Goal: Entertainment & Leisure: Consume media (video, audio)

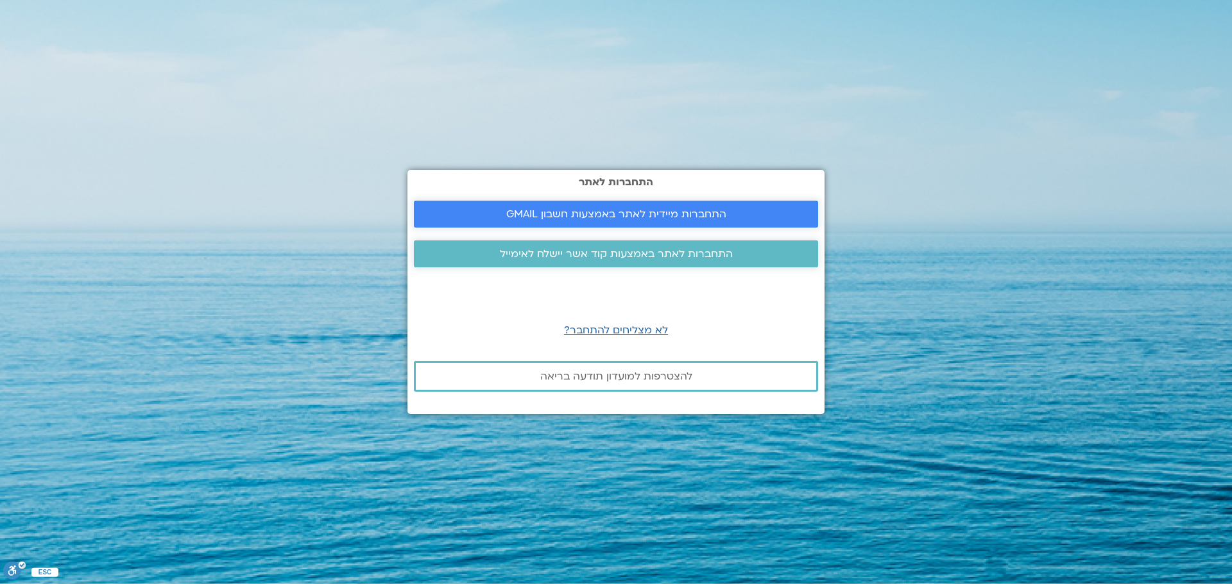
click at [659, 212] on span "התחברות מיידית לאתר באמצעות חשבון GMAIL" at bounding box center [616, 214] width 220 height 12
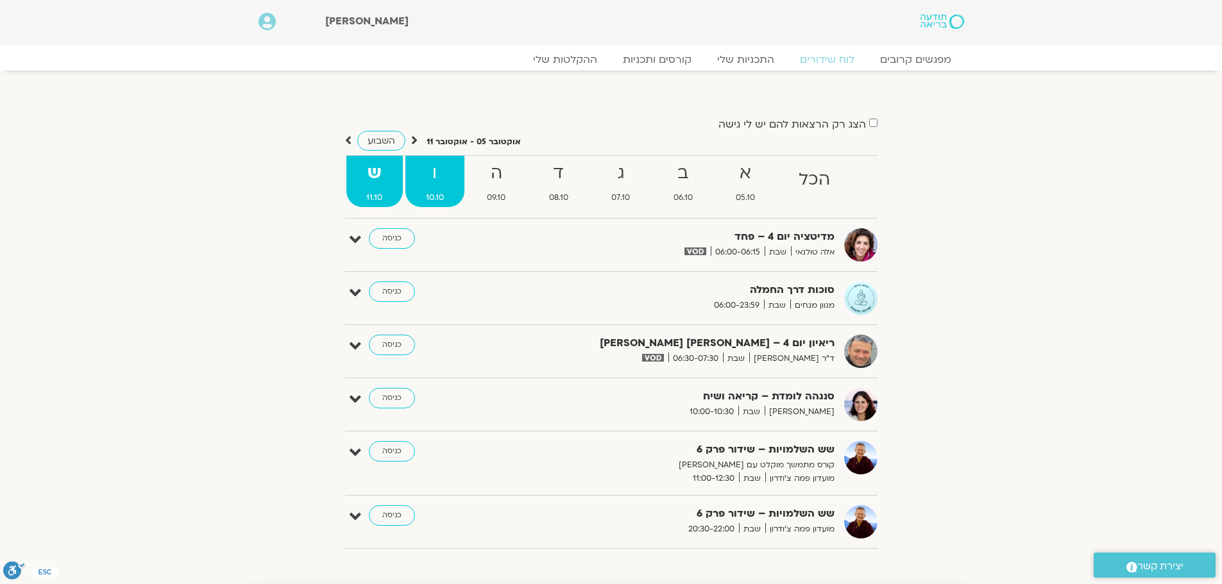
click at [424, 171] on strong "ו" at bounding box center [434, 173] width 59 height 29
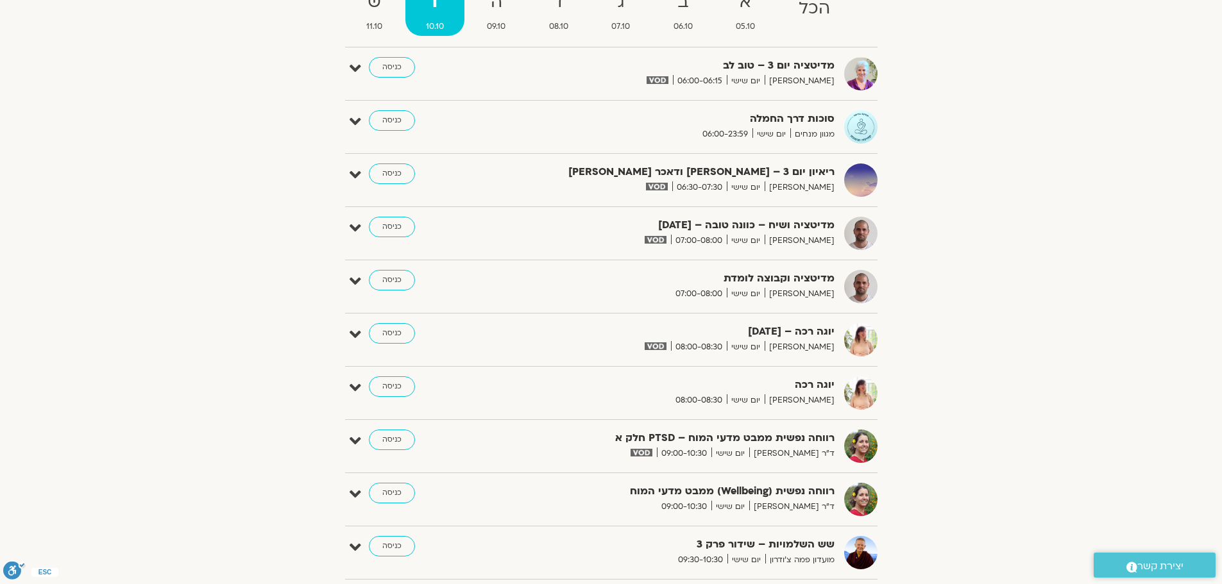
scroll to position [192, 0]
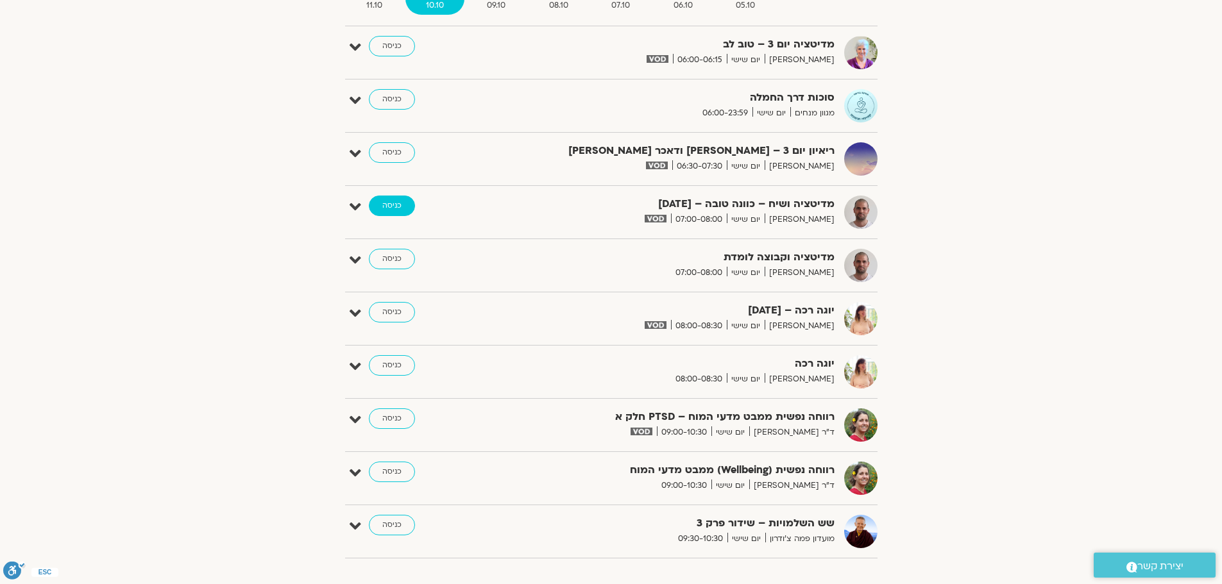
click at [399, 199] on link "כניסה" at bounding box center [392, 206] width 46 height 21
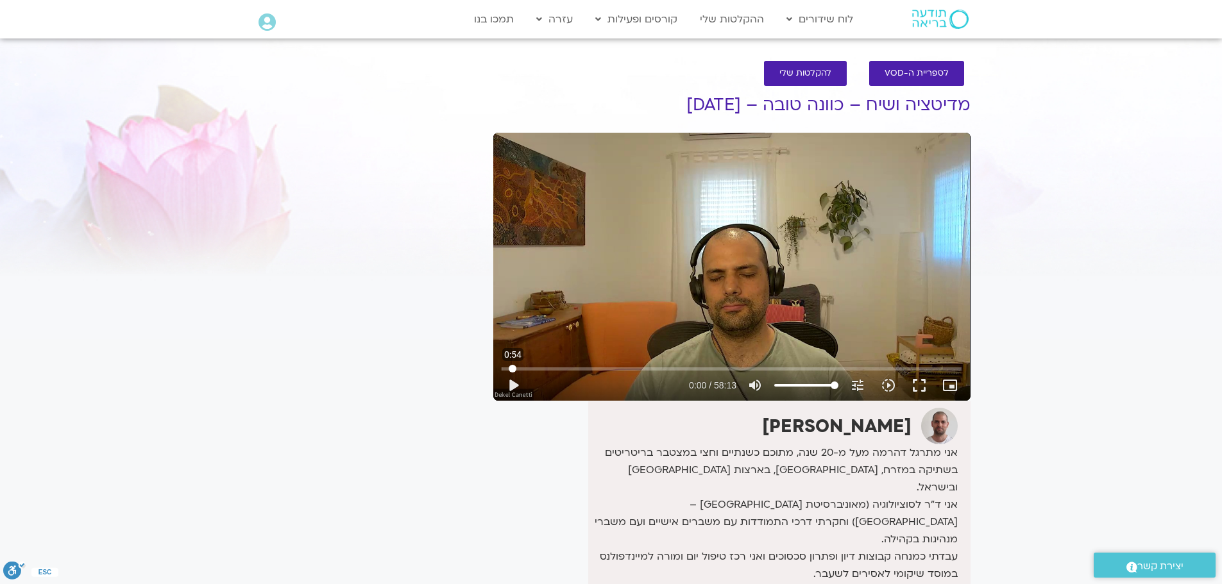
click at [513, 368] on input "Seek" at bounding box center [732, 369] width 460 height 8
click at [513, 386] on button "play_arrow" at bounding box center [513, 385] width 31 height 31
click at [524, 369] on input "Seek" at bounding box center [732, 369] width 460 height 8
click at [514, 368] on input "Seek" at bounding box center [732, 369] width 460 height 8
click at [512, 369] on input "Seek" at bounding box center [732, 369] width 460 height 8
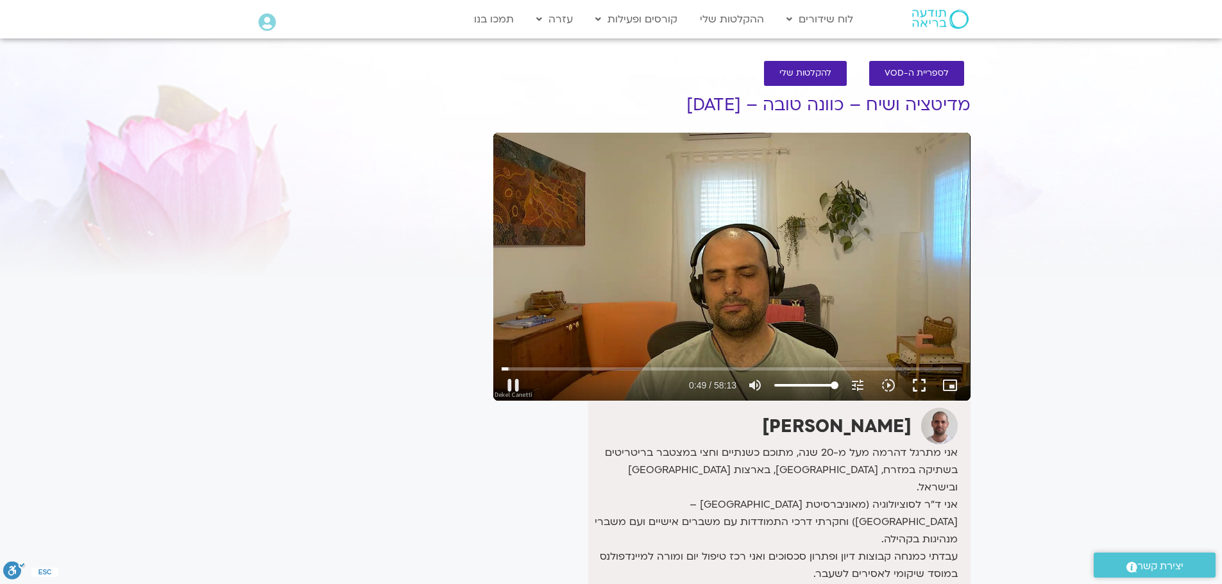
type input "50.159562"
